Goal: Information Seeking & Learning: Check status

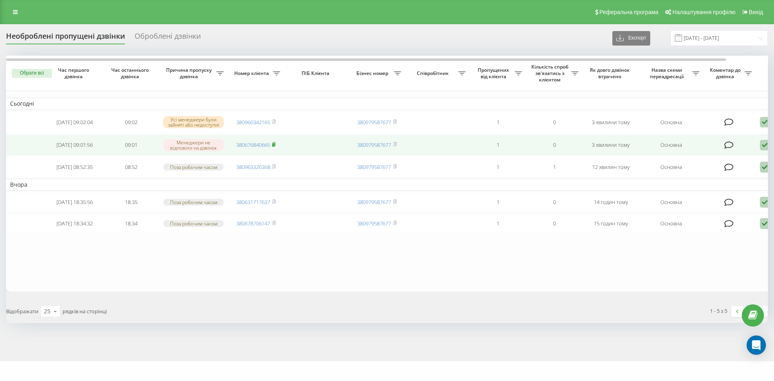
click at [275, 146] on icon at bounding box center [274, 144] width 3 height 4
click at [274, 144] on icon at bounding box center [274, 144] width 4 height 5
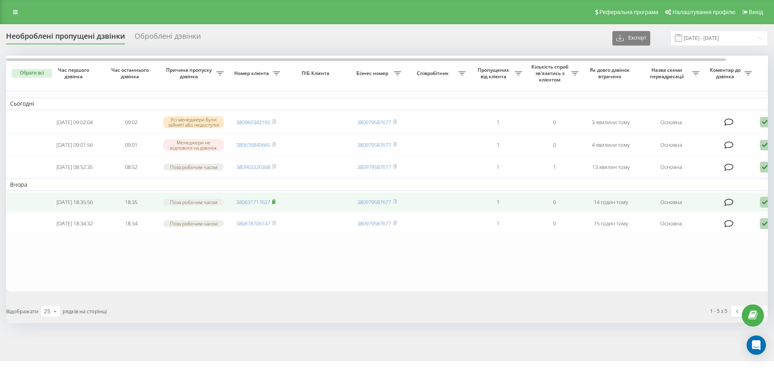
click at [274, 204] on icon at bounding box center [274, 201] width 4 height 5
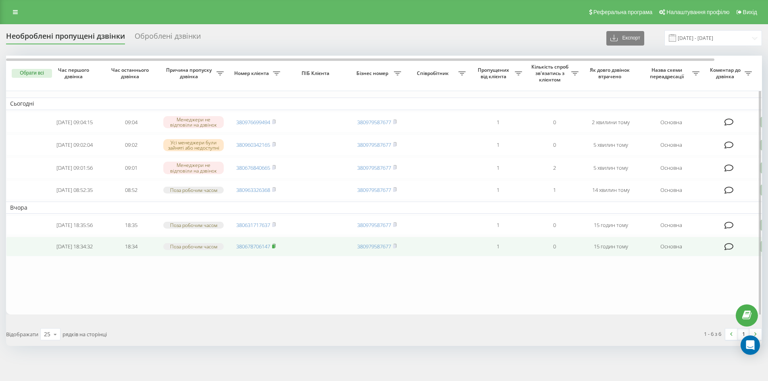
click at [275, 248] on rect at bounding box center [273, 247] width 2 height 4
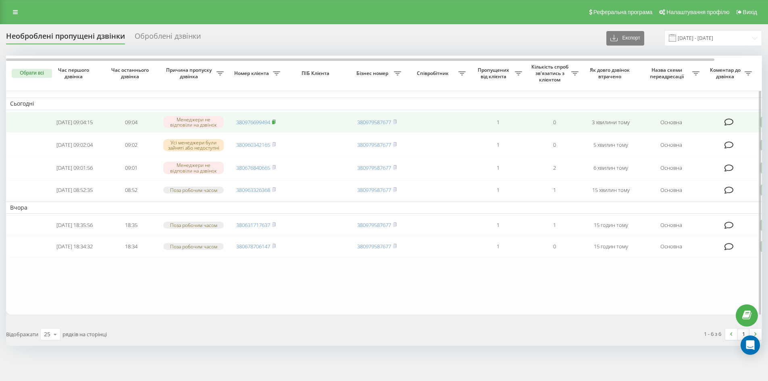
click at [275, 119] on span at bounding box center [274, 122] width 4 height 7
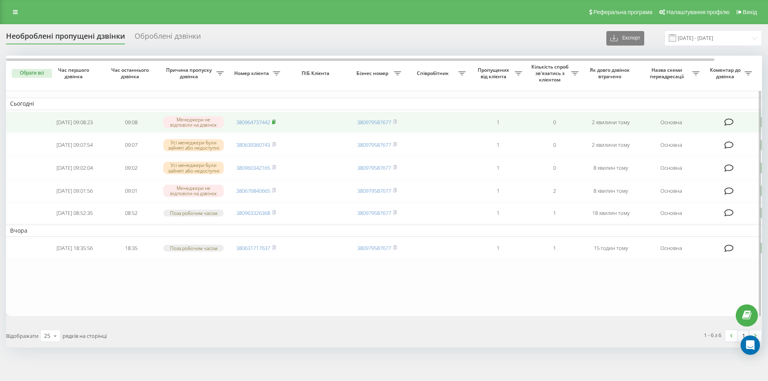
click at [275, 119] on span at bounding box center [274, 122] width 4 height 7
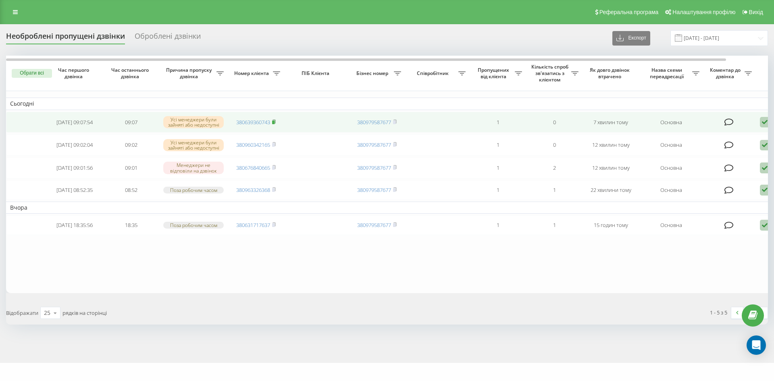
click at [275, 121] on icon at bounding box center [274, 121] width 4 height 5
